Goal: Task Accomplishment & Management: Manage account settings

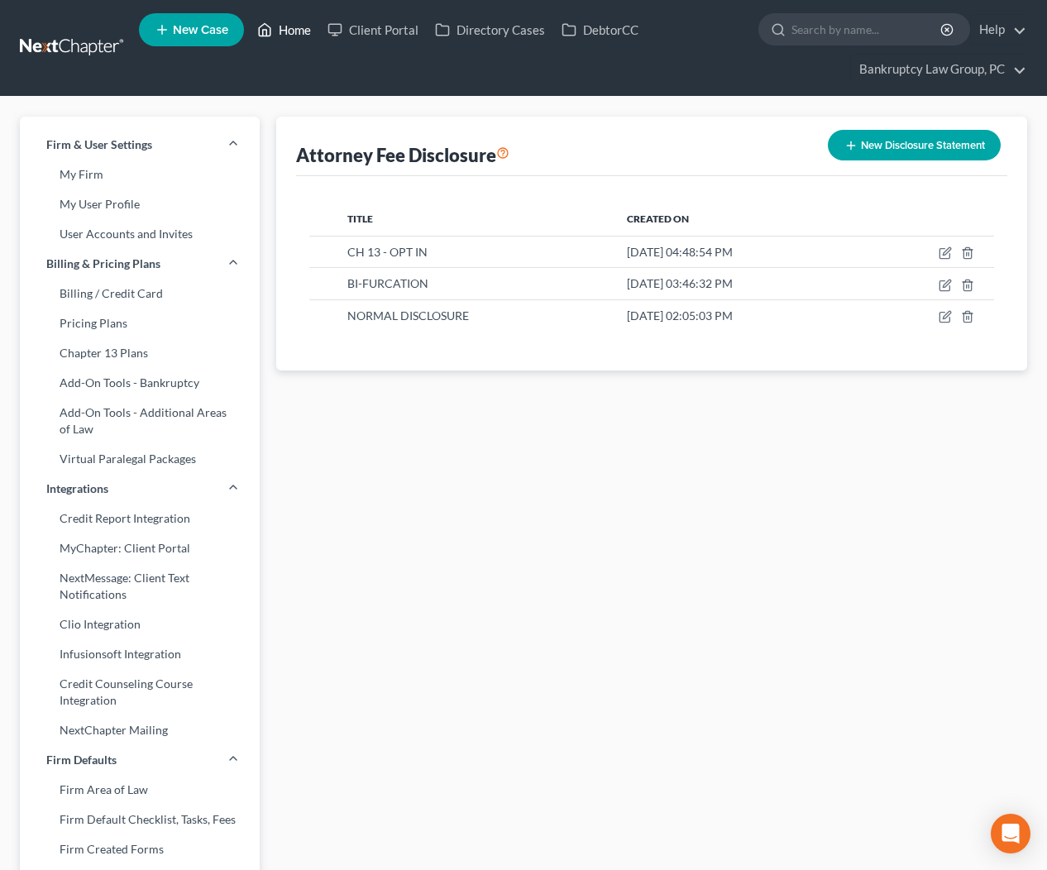
click at [281, 26] on link "Home" at bounding box center [284, 30] width 70 height 30
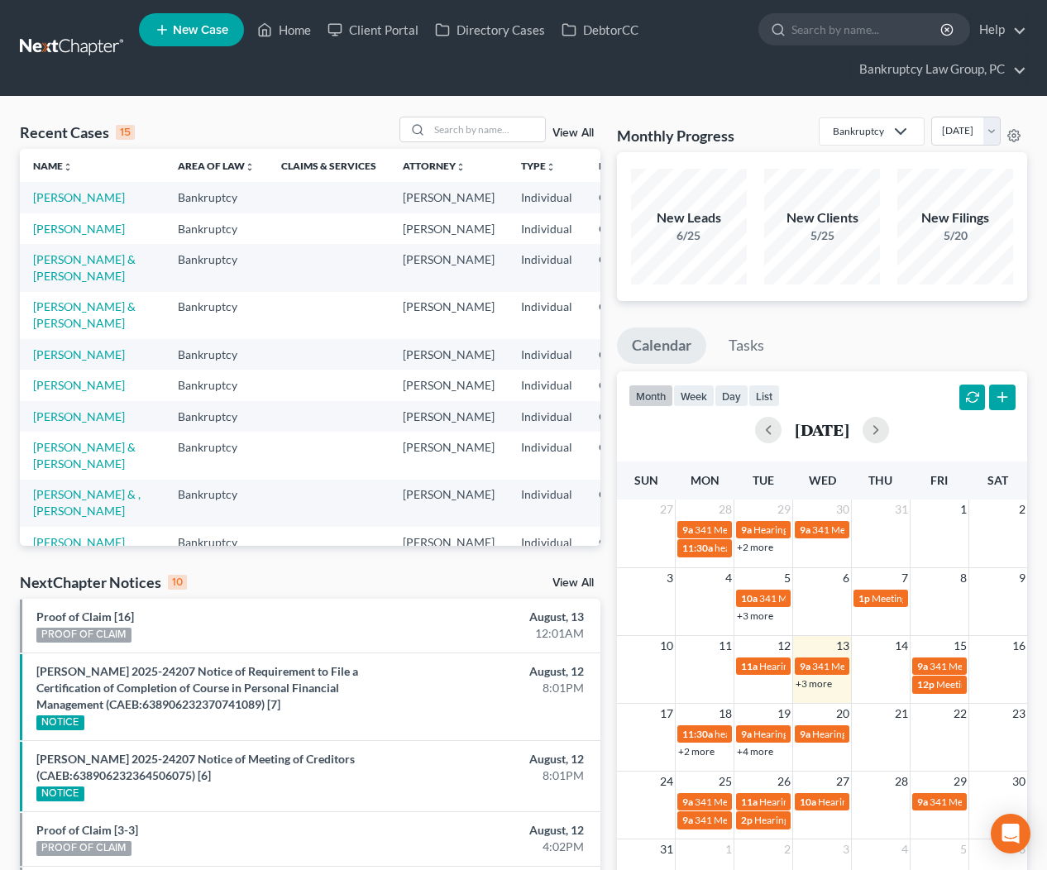
click at [566, 579] on link "View All" at bounding box center [573, 583] width 41 height 12
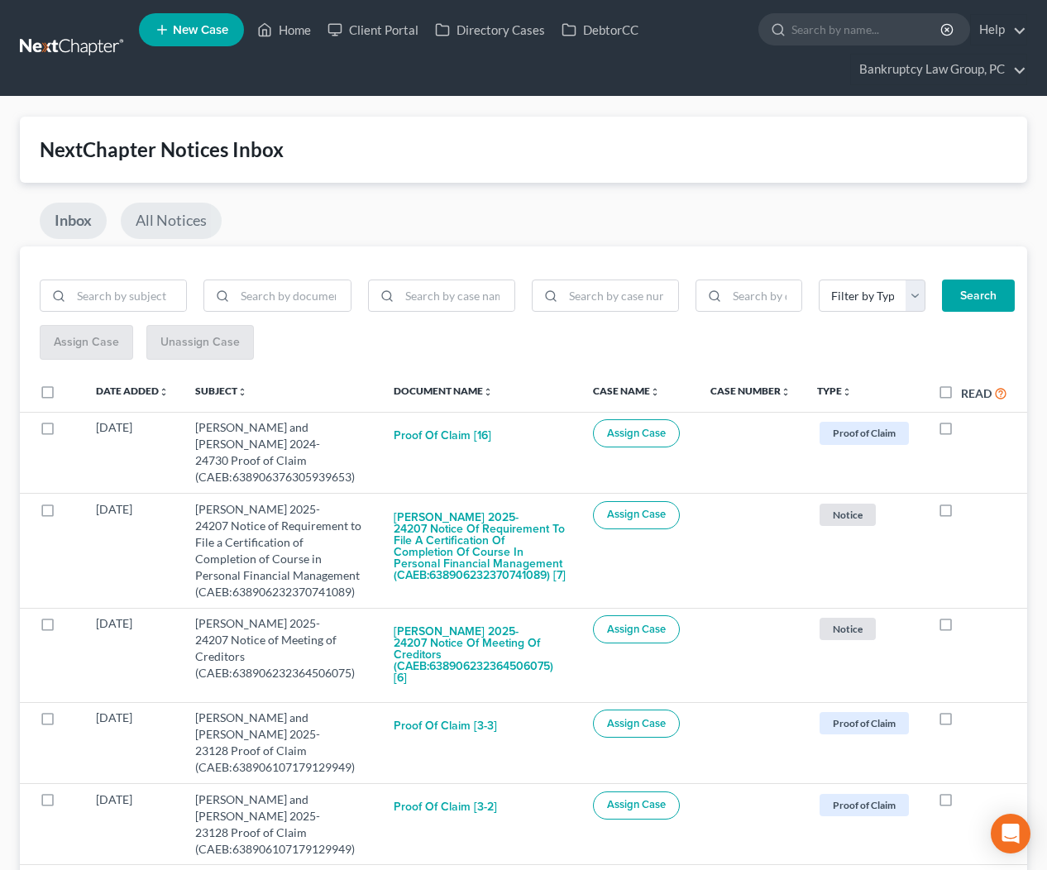
click at [183, 231] on link "All Notices" at bounding box center [171, 221] width 101 height 36
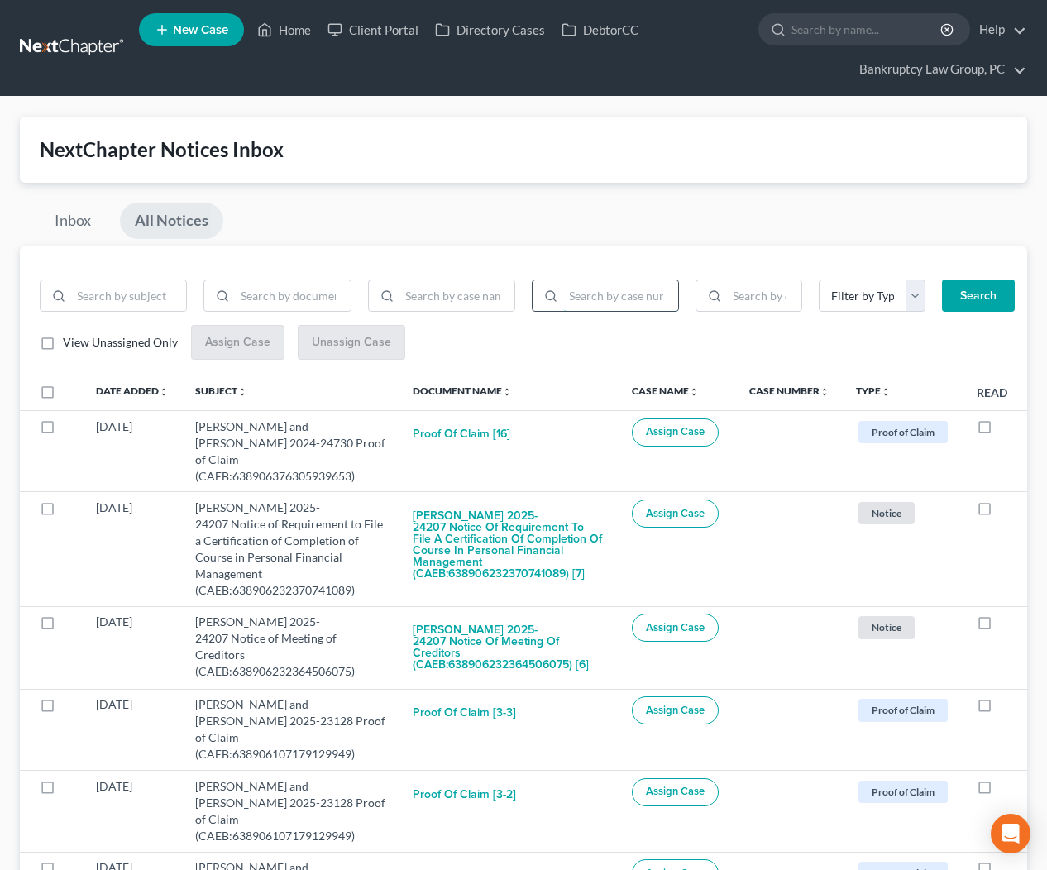
click at [634, 290] on input "search" at bounding box center [620, 295] width 115 height 31
type input "25-23463"
click at [973, 296] on button "Search" at bounding box center [978, 296] width 73 height 33
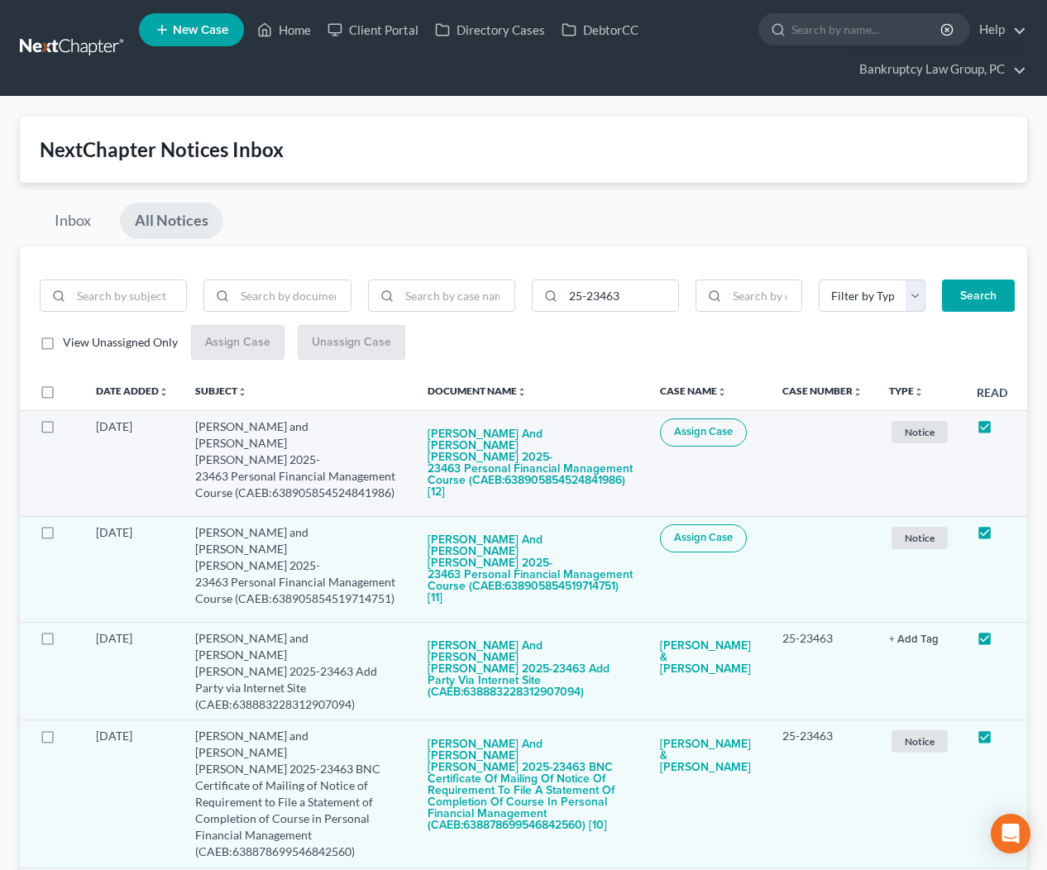
drag, startPoint x: 45, startPoint y: 426, endPoint x: 48, endPoint y: 443, distance: 16.9
click at [63, 431] on label at bounding box center [63, 431] width 0 height 0
click at [69, 427] on input "checkbox" at bounding box center [74, 424] width 11 height 11
checkbox input "true"
click at [63, 537] on label at bounding box center [63, 537] width 0 height 0
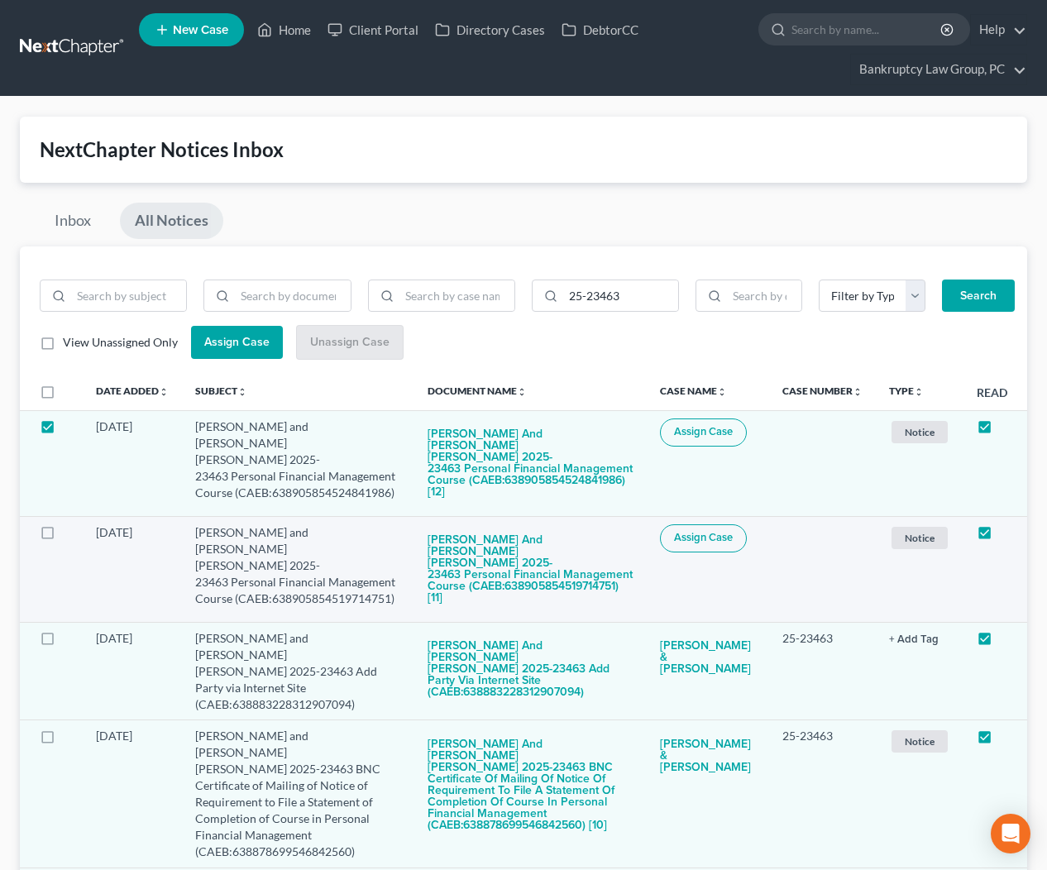
click at [69, 524] on input "checkbox" at bounding box center [74, 529] width 11 height 11
checkbox input "true"
click at [229, 345] on span "Assign Case" at bounding box center [236, 342] width 65 height 14
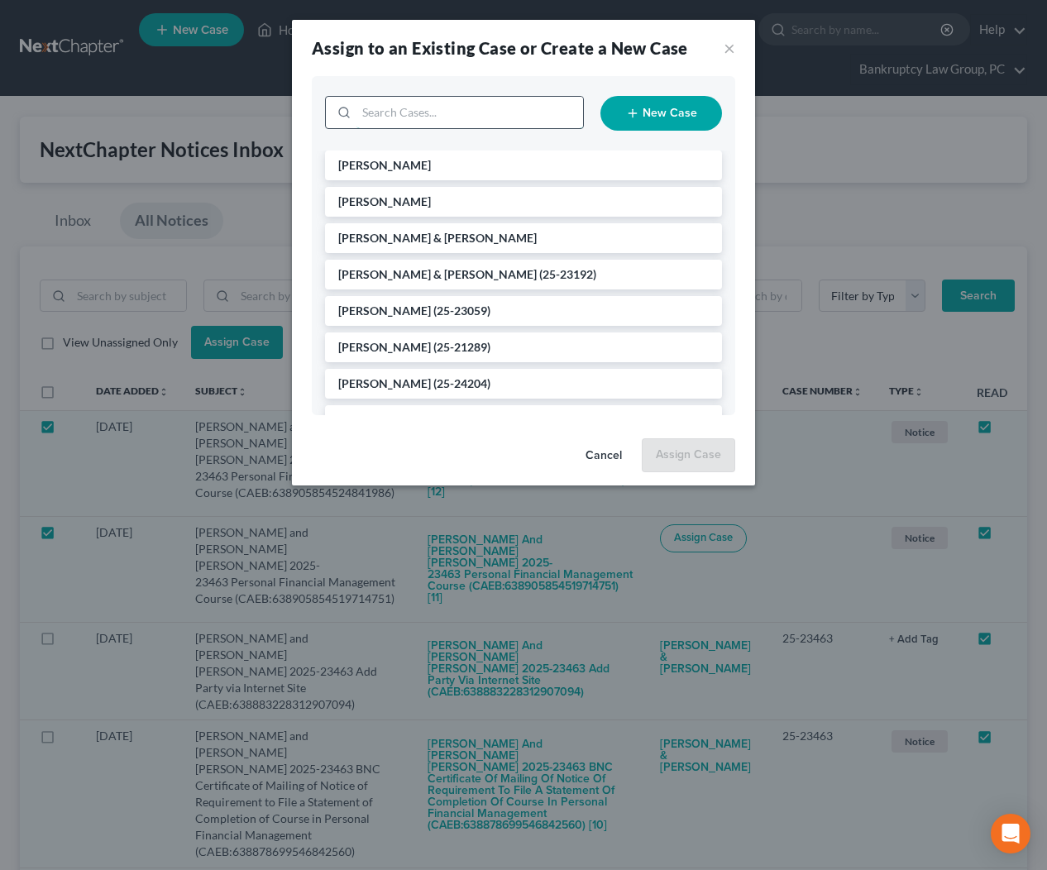
click at [507, 116] on input "search" at bounding box center [470, 112] width 227 height 31
type input "234636"
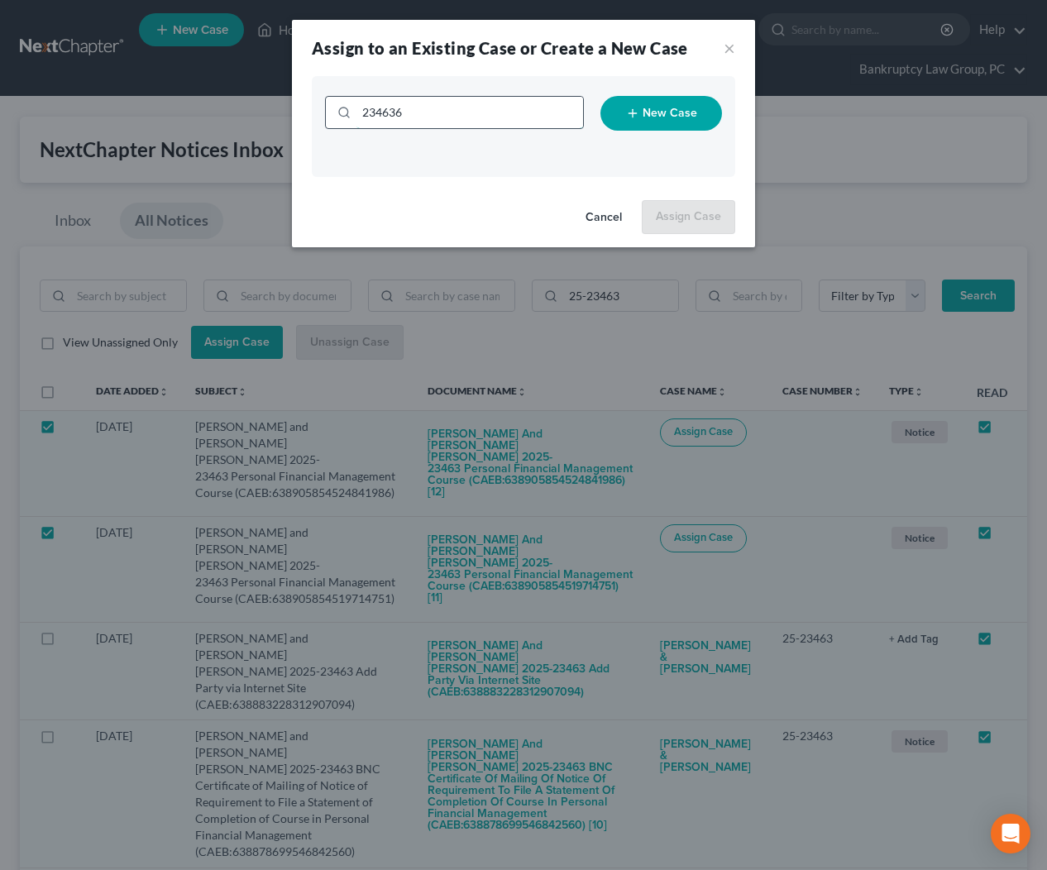
click at [457, 121] on input "234636" at bounding box center [470, 112] width 227 height 31
type input "2346"
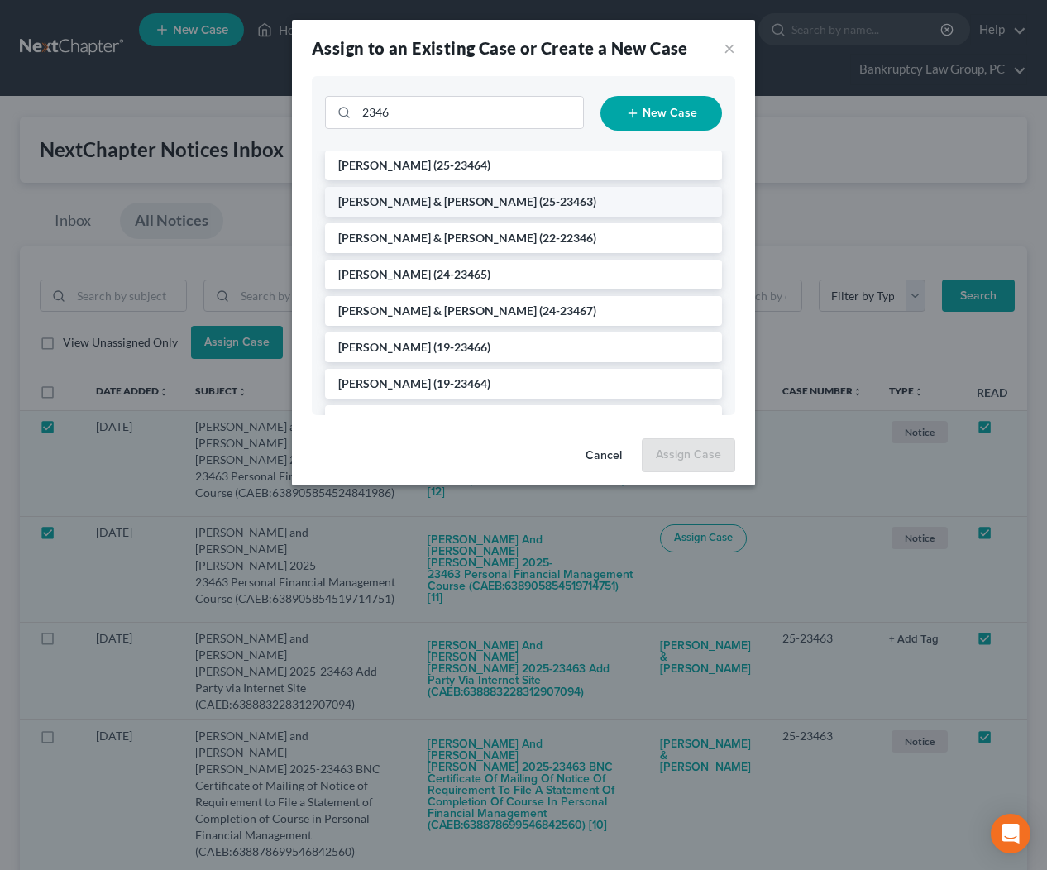
click at [413, 208] on span "[PERSON_NAME] & [PERSON_NAME]" at bounding box center [437, 201] width 199 height 14
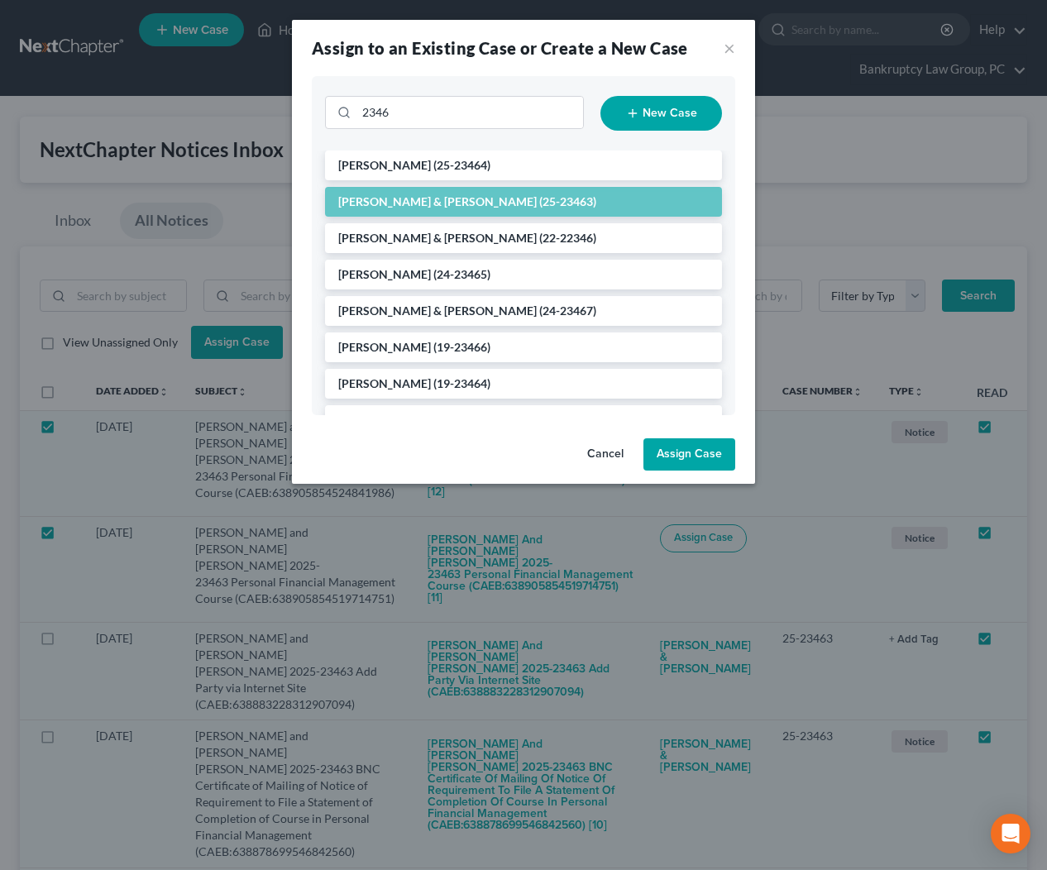
click at [687, 452] on button "Assign Case" at bounding box center [690, 454] width 92 height 33
checkbox input "false"
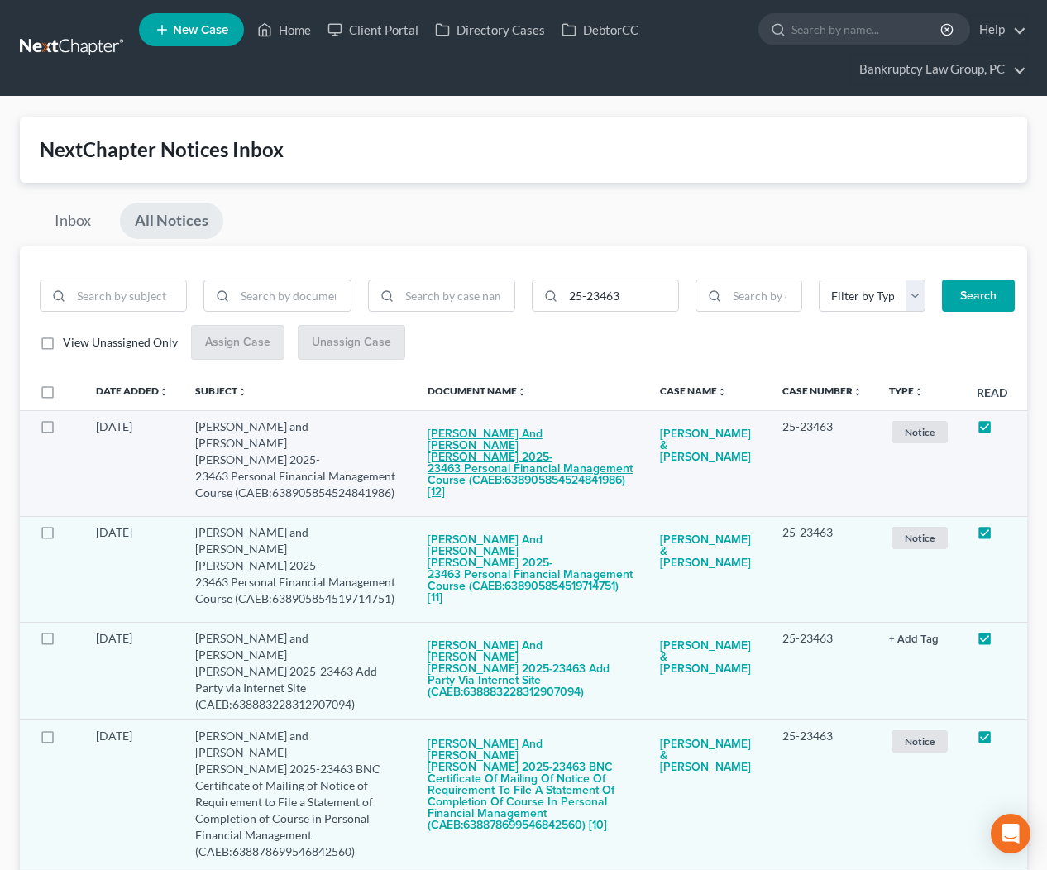
click at [588, 448] on button "[PERSON_NAME] and [PERSON_NAME] [PERSON_NAME] 2025-23463 Personal Financial Man…" at bounding box center [531, 464] width 207 height 91
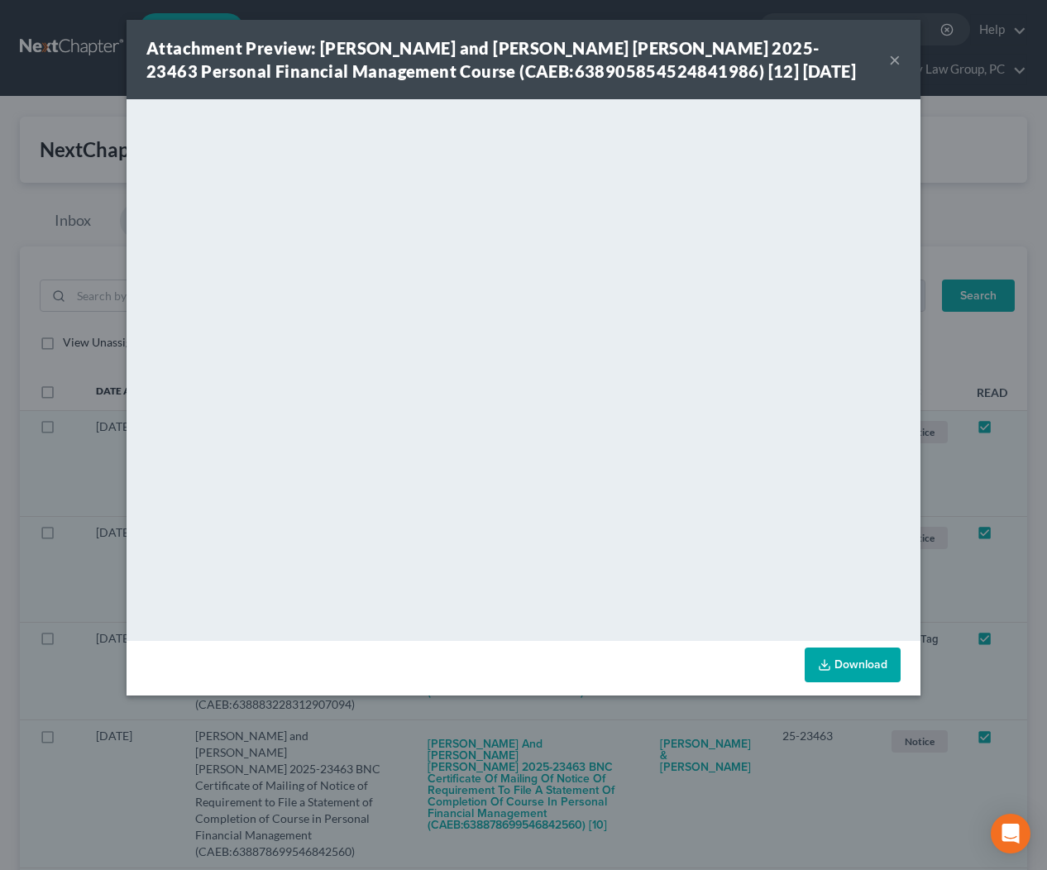
click at [892, 57] on button "×" at bounding box center [895, 60] width 12 height 20
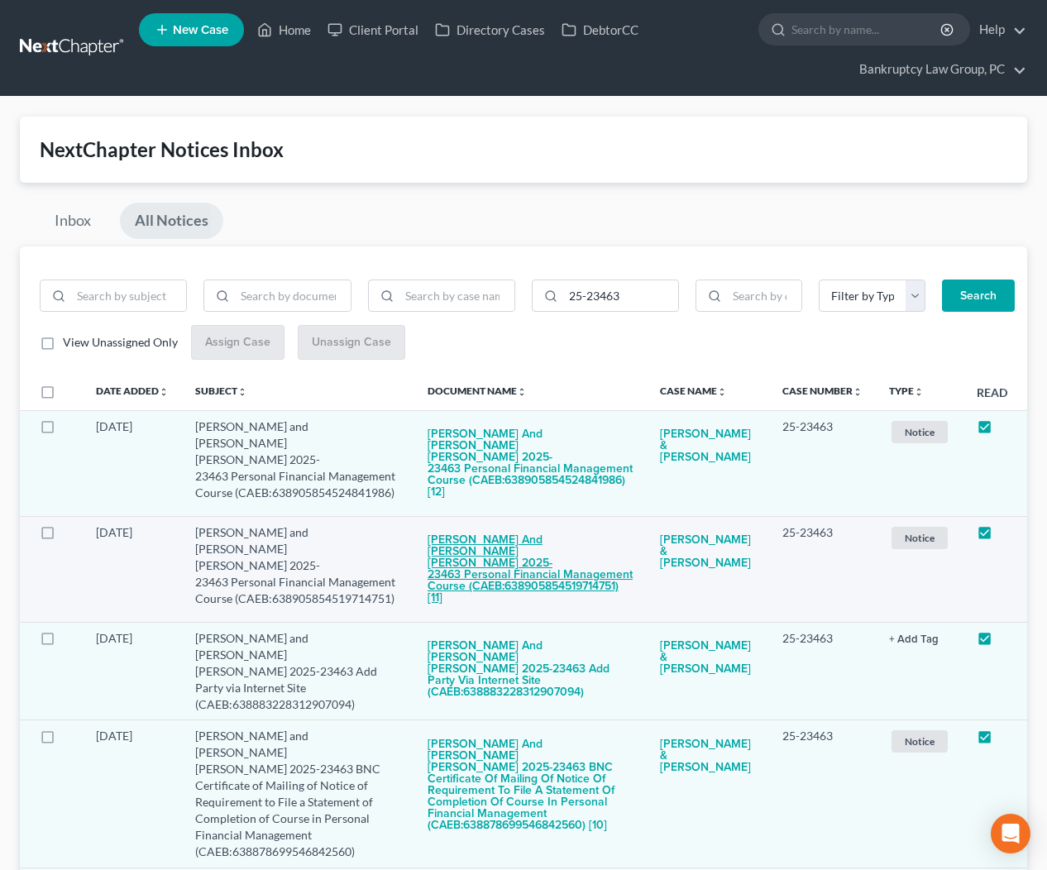
click at [557, 529] on button "[PERSON_NAME] and [PERSON_NAME] [PERSON_NAME] 2025-23463 Personal Financial Man…" at bounding box center [531, 569] width 207 height 91
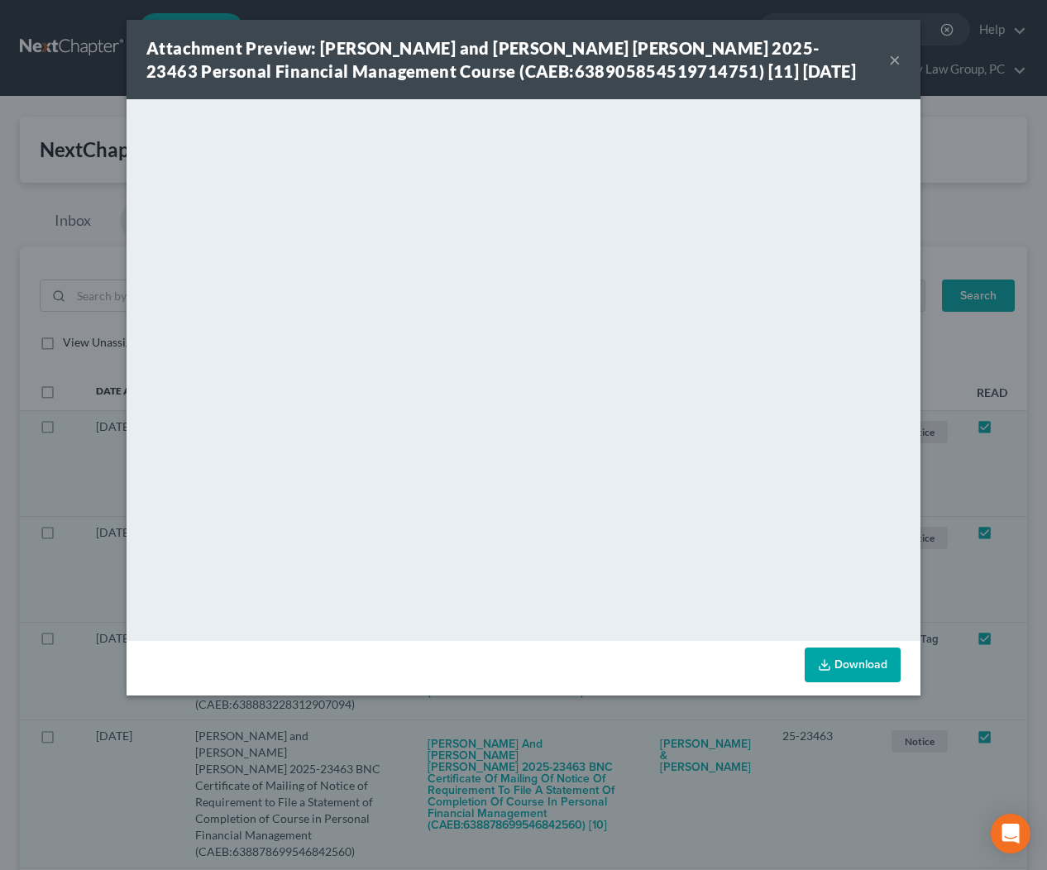
click at [894, 60] on button "×" at bounding box center [895, 60] width 12 height 20
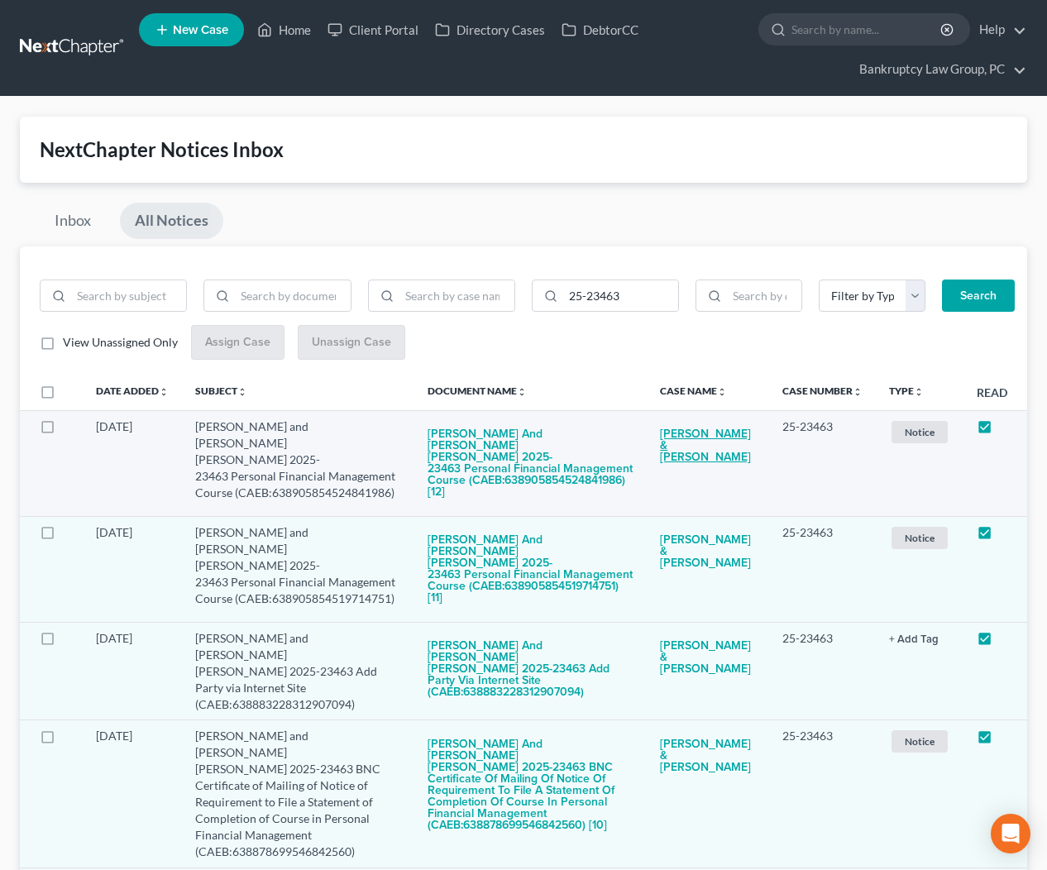
click at [693, 438] on link "[PERSON_NAME] & [PERSON_NAME]" at bounding box center [708, 447] width 96 height 56
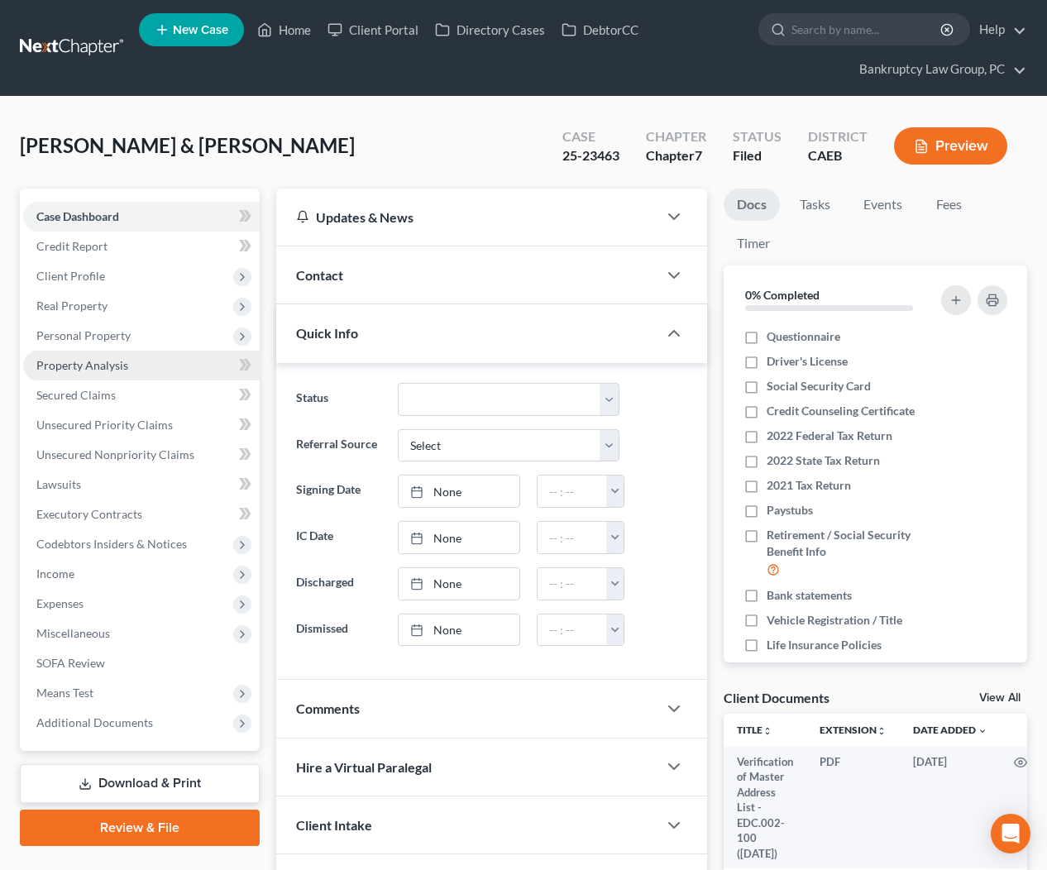
click at [62, 370] on span "Property Analysis" at bounding box center [82, 365] width 92 height 14
